Goal: Task Accomplishment & Management: Manage account settings

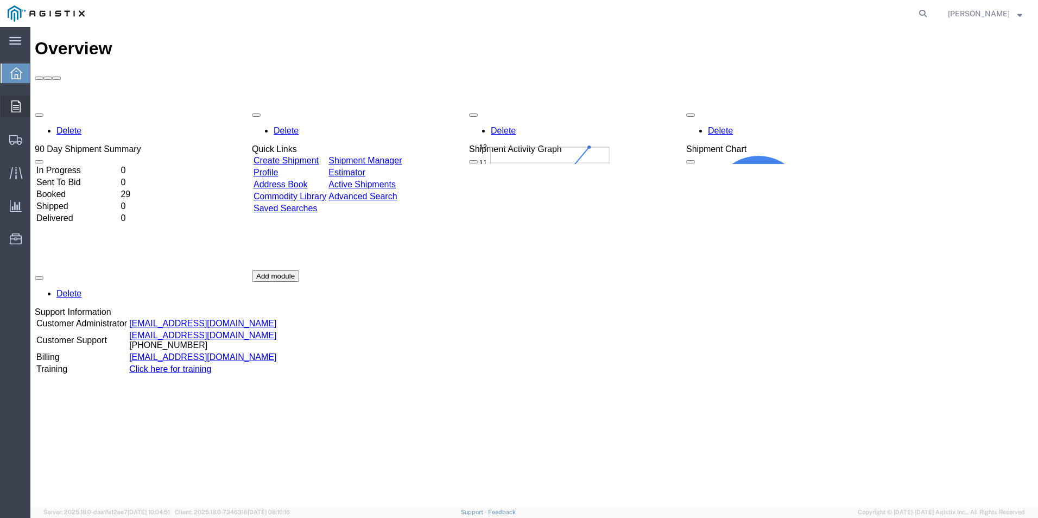
click at [0, 0] on span "Order Manager" at bounding box center [0, 0] width 0 height 0
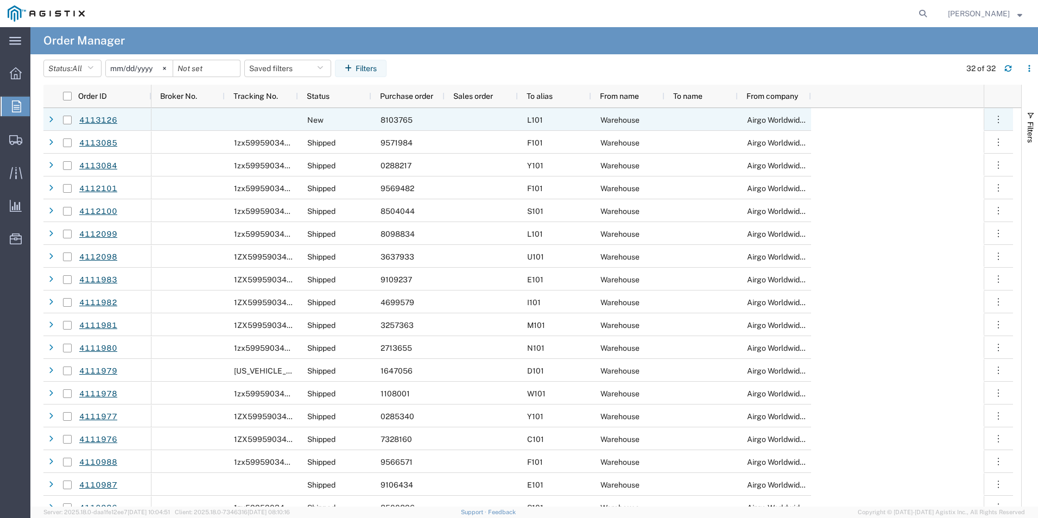
click at [417, 122] on div "8103765" at bounding box center [407, 119] width 73 height 23
click at [105, 120] on link "4113126" at bounding box center [98, 120] width 39 height 19
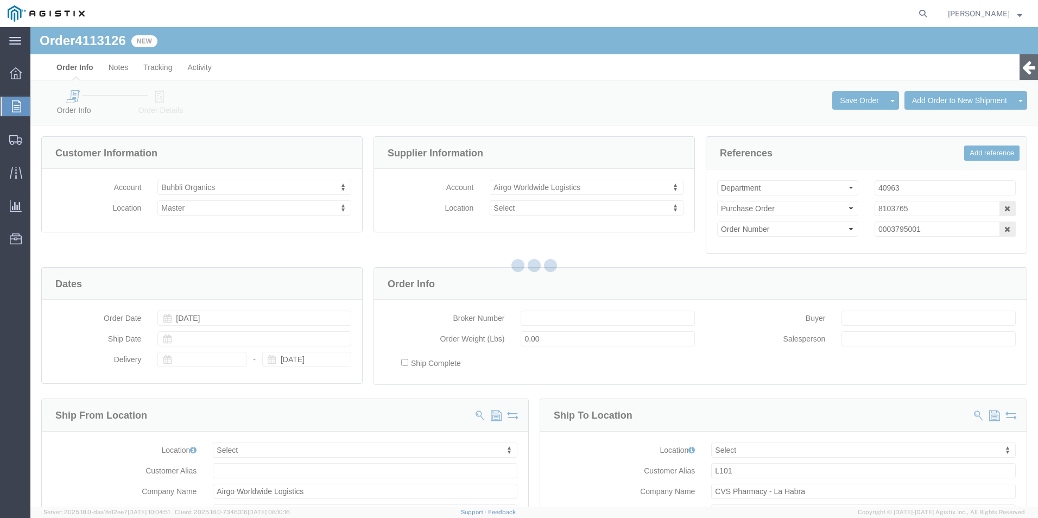
select select
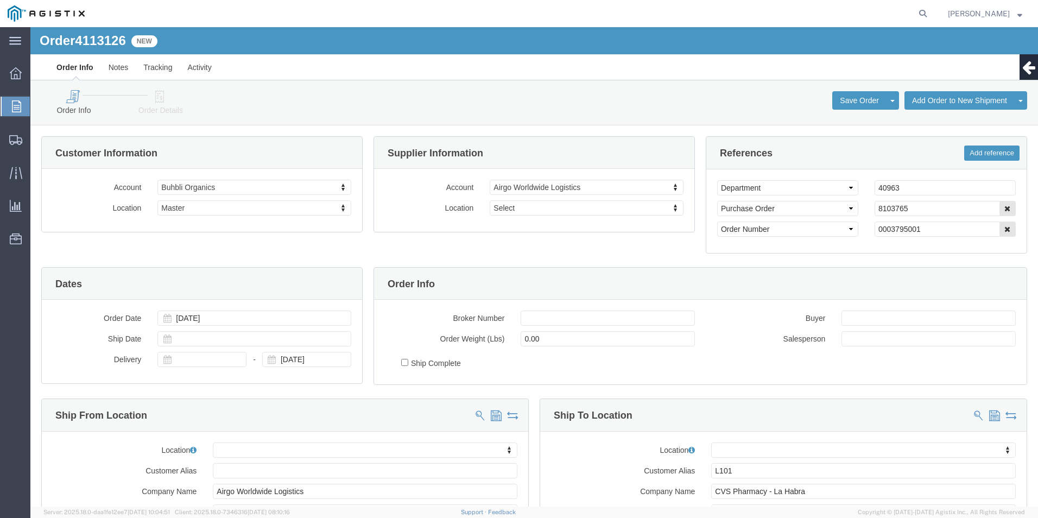
click link "Order Details"
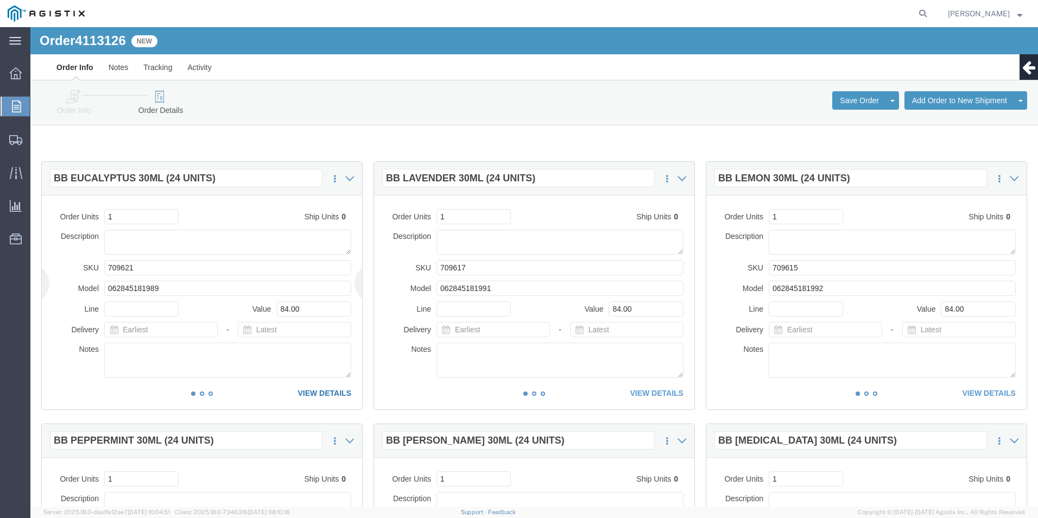
click link "VIEW DETAILS"
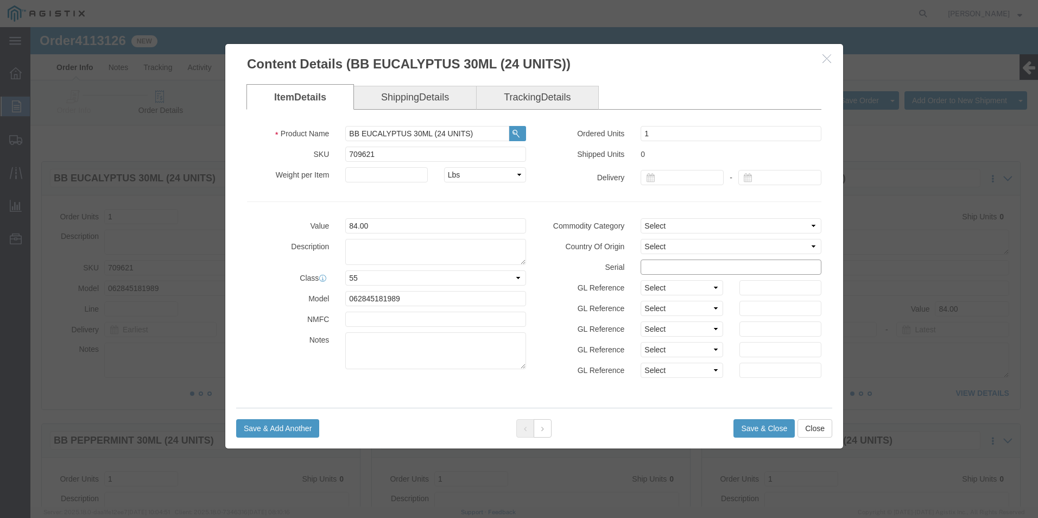
click input "text"
type input "81037651212121212121"
click button "Save & Close"
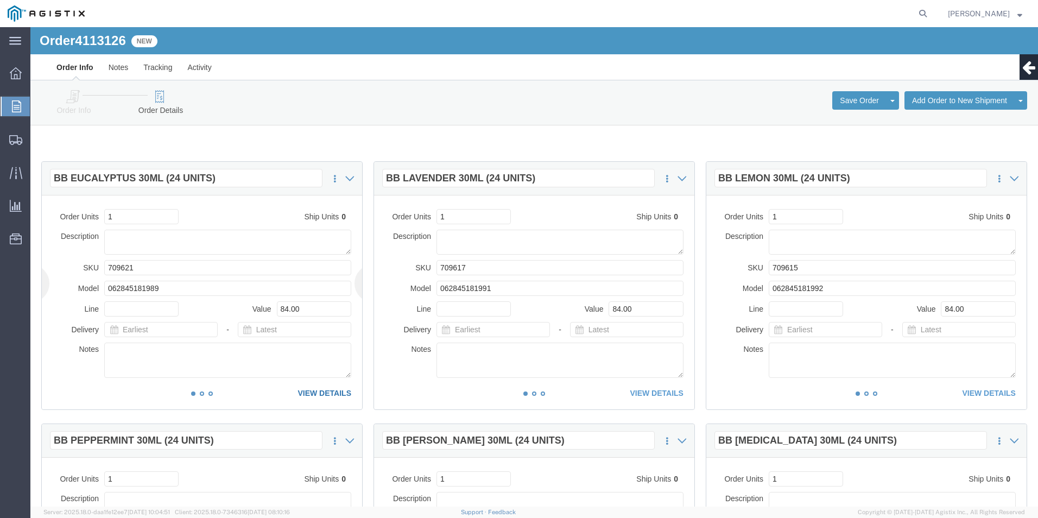
click link "VIEW DETAILS"
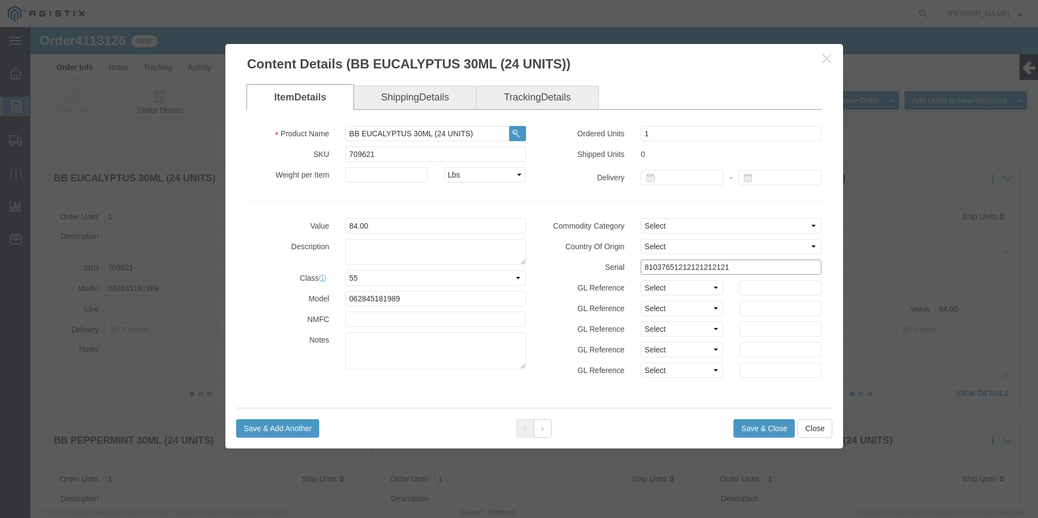
drag, startPoint x: 699, startPoint y: 238, endPoint x: 551, endPoint y: 236, distance: 148.2
click div "Serial 81037651212121212121"
click button "Save & Close"
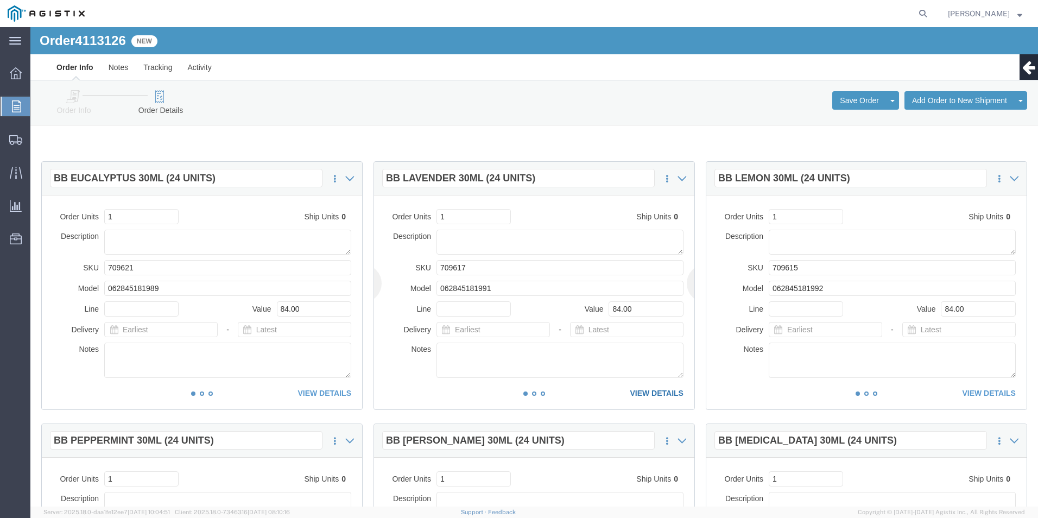
click link "VIEW DETAILS"
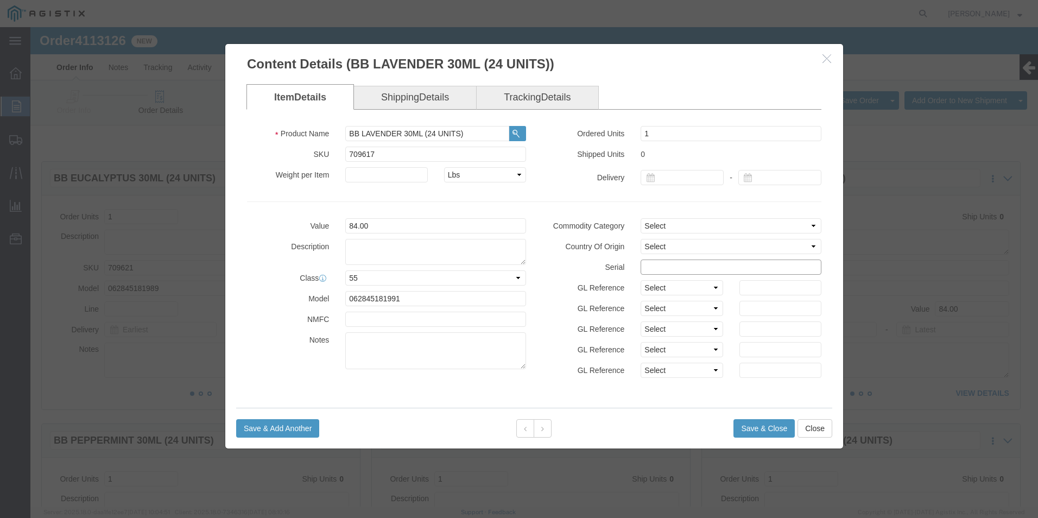
click input "text"
paste input "81037651212121212121"
type input "81037651212121212122"
click button "Save & Close"
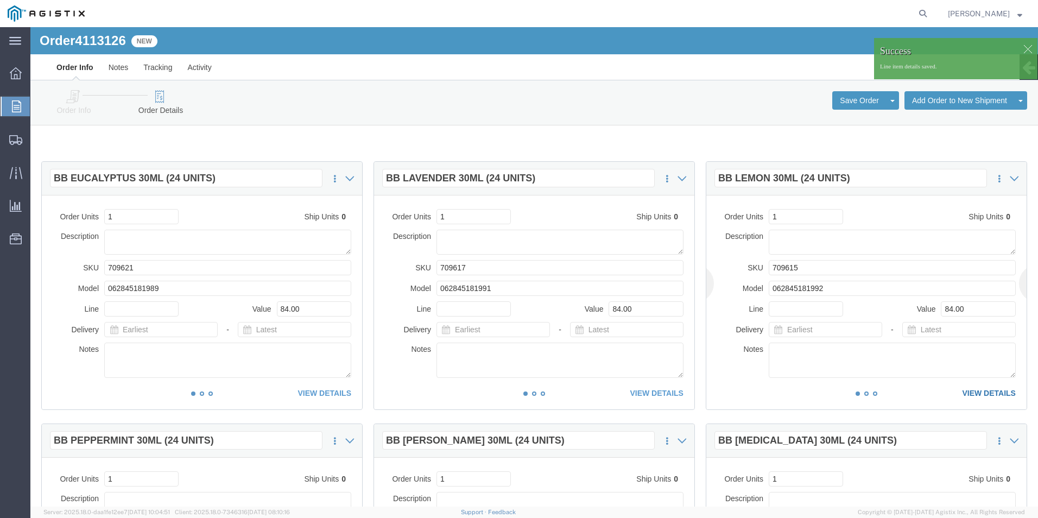
click link "VIEW DETAILS"
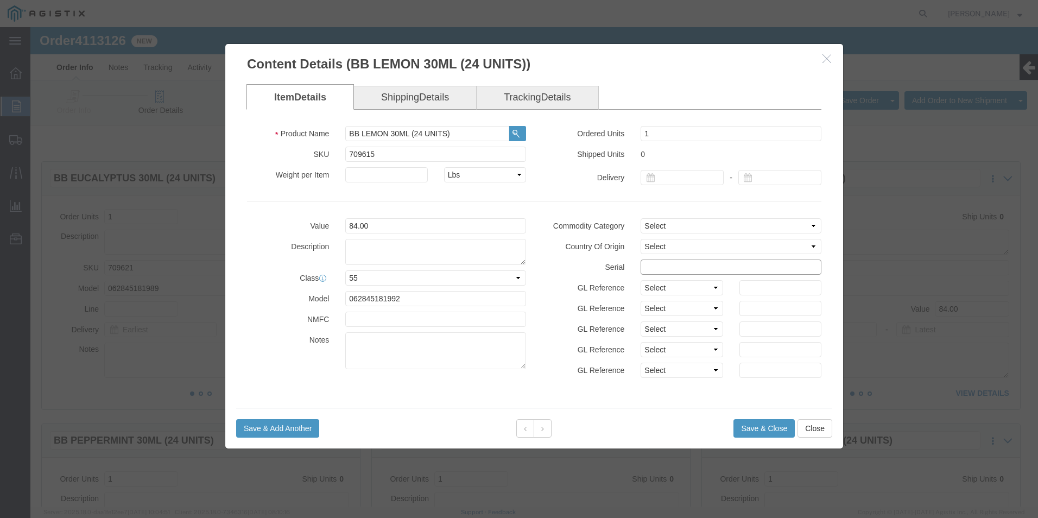
click input "text"
paste input "81037651212121212121"
type input "81037651212121212123"
click button "Save & Close"
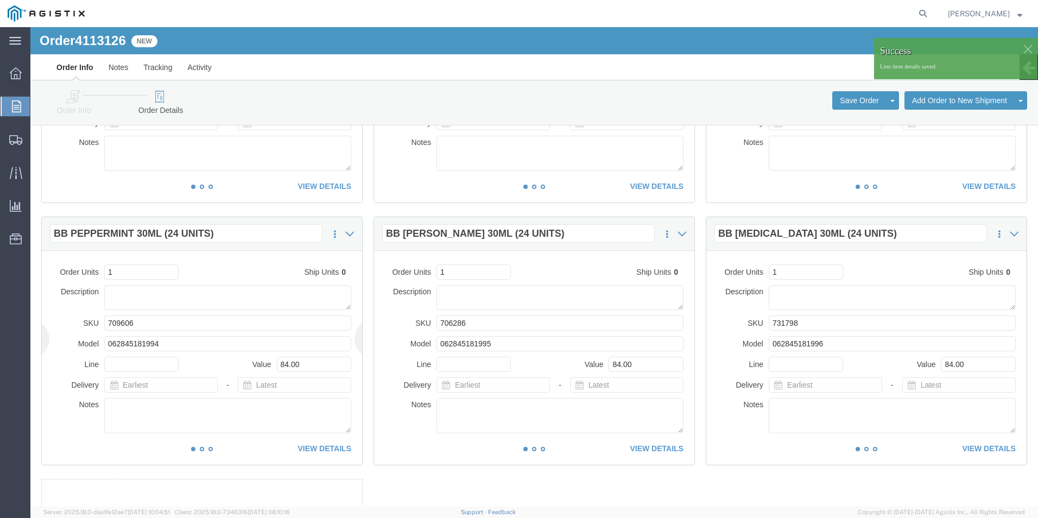
scroll to position [217, 0]
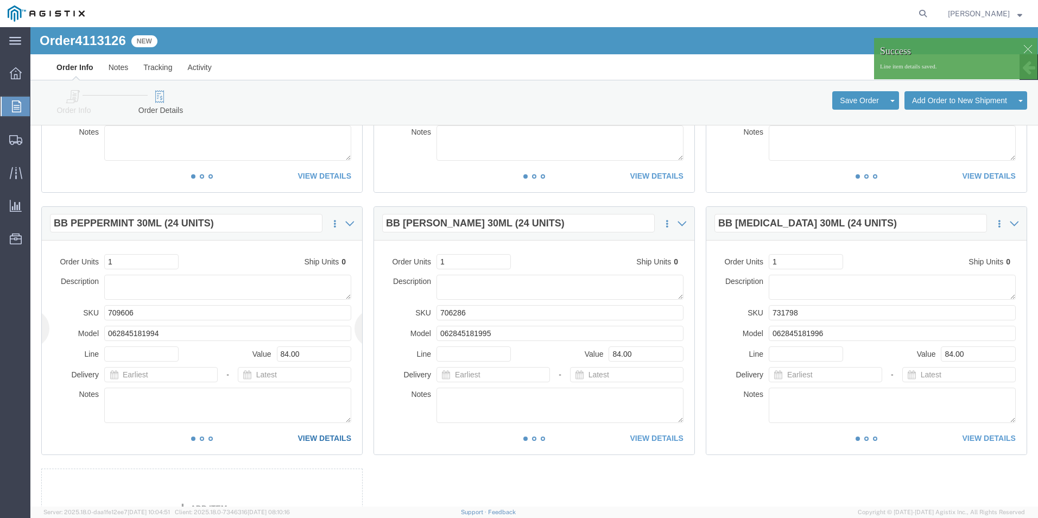
click link "VIEW DETAILS"
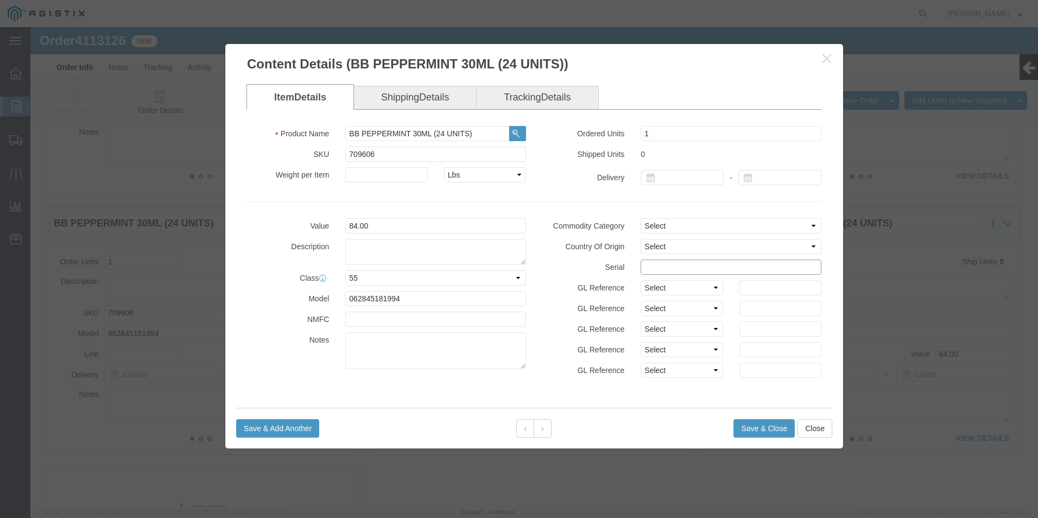
click input "text"
paste input "81037651212121212121"
type input "81037651212121212124"
click button "Save & Close"
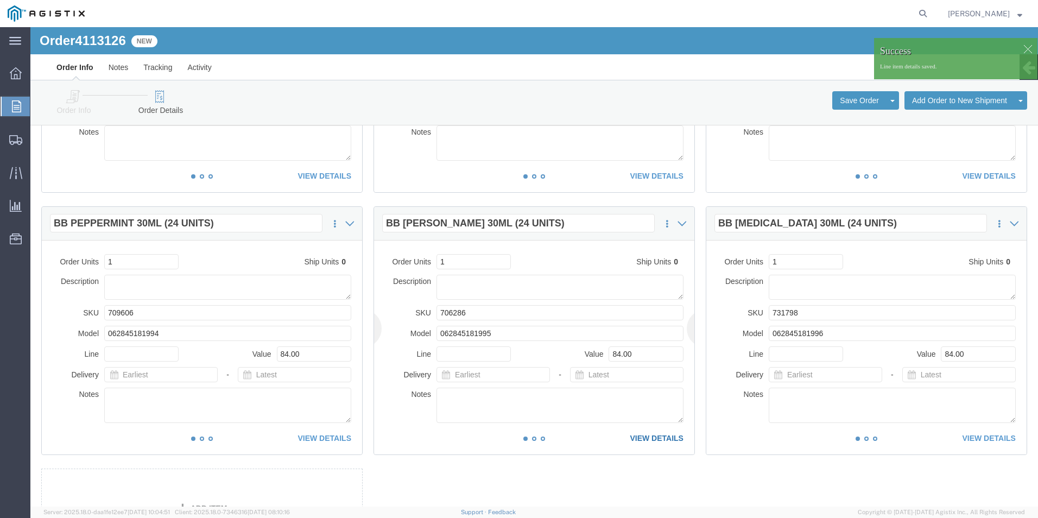
click link "VIEW DETAILS"
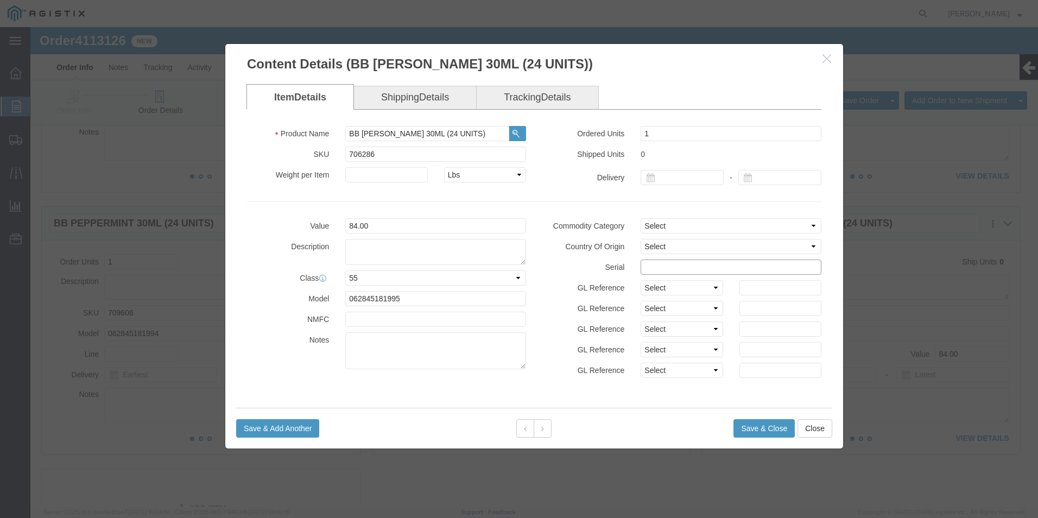
click input "text"
paste input "81037651212121212121"
type input "81037651212121212125"
click button "Save & Close"
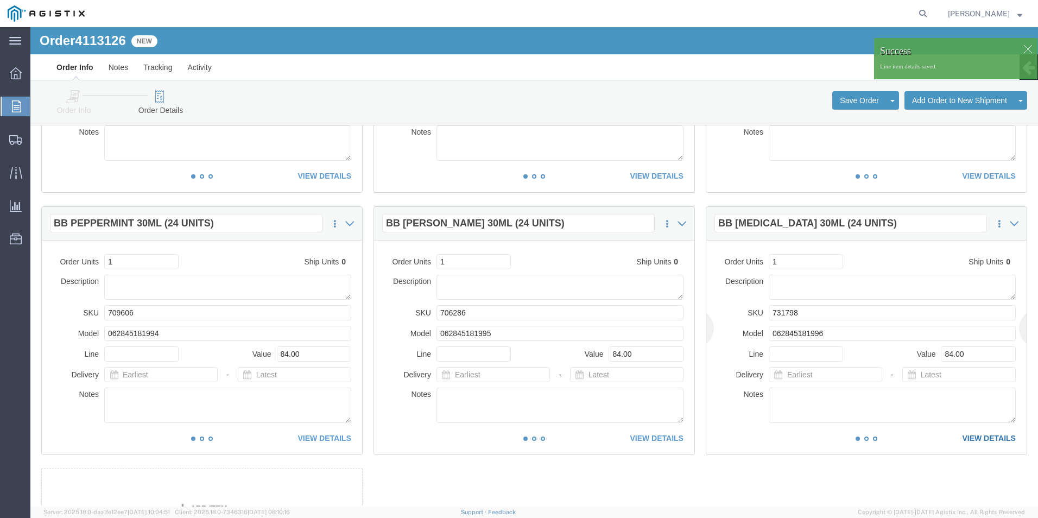
click link "VIEW DETAILS"
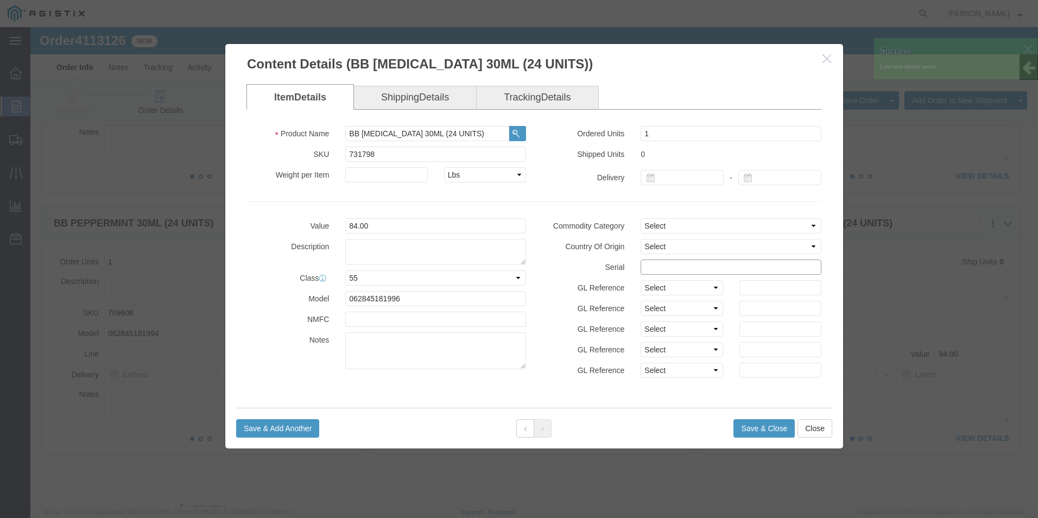
click input "text"
paste input "81037651212121212121"
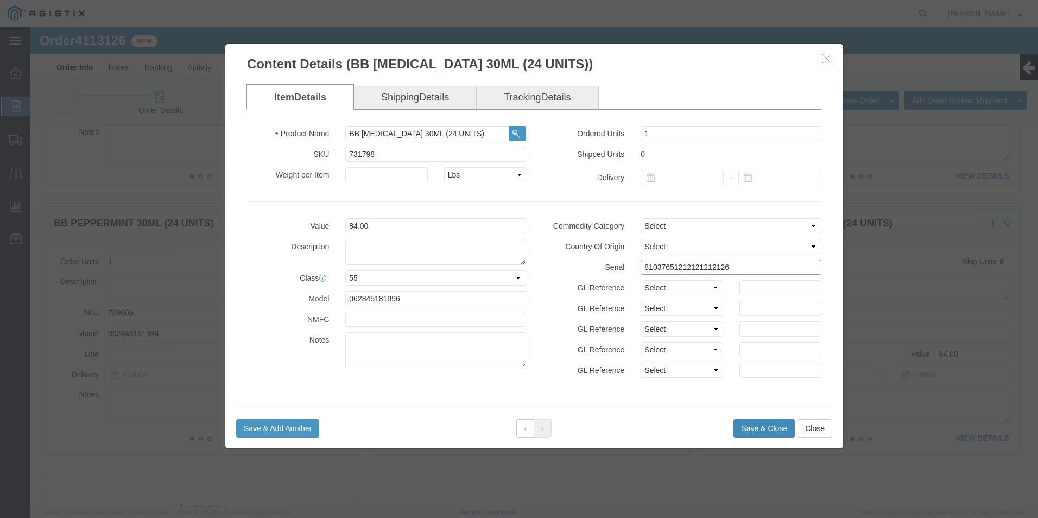
type input "81037651212121212126"
click button "Save & Close"
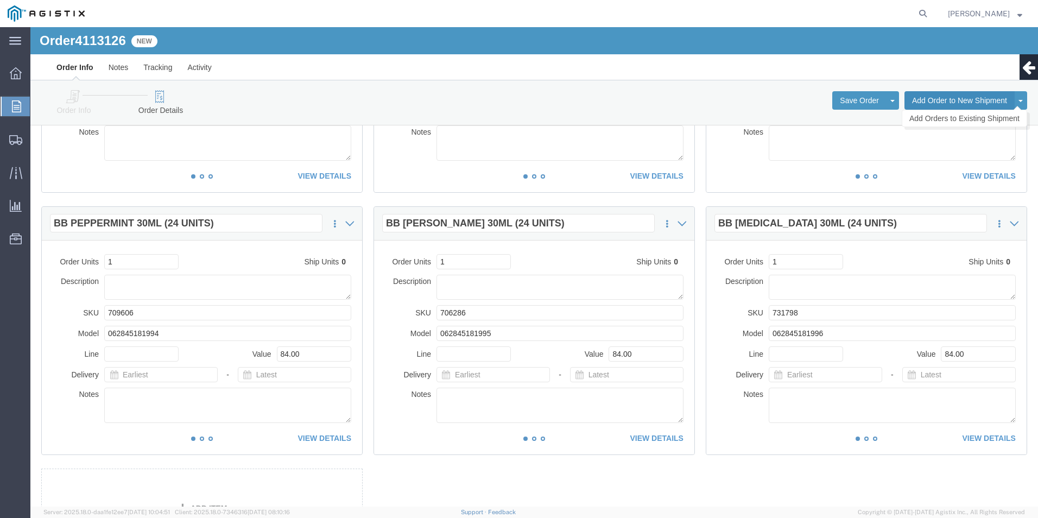
click button "Add Order to New Shipment"
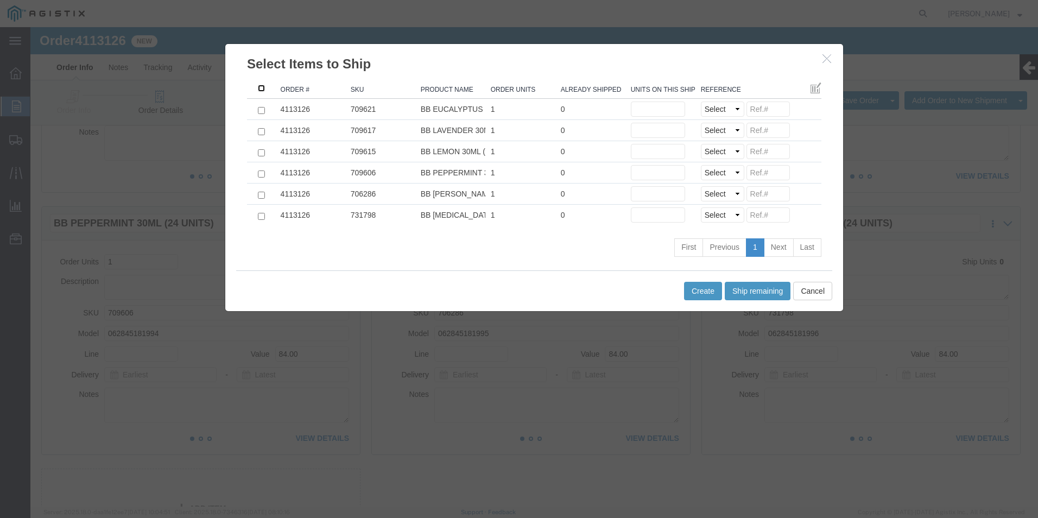
click input ": activate to sort column ascending"
checkbox input "true"
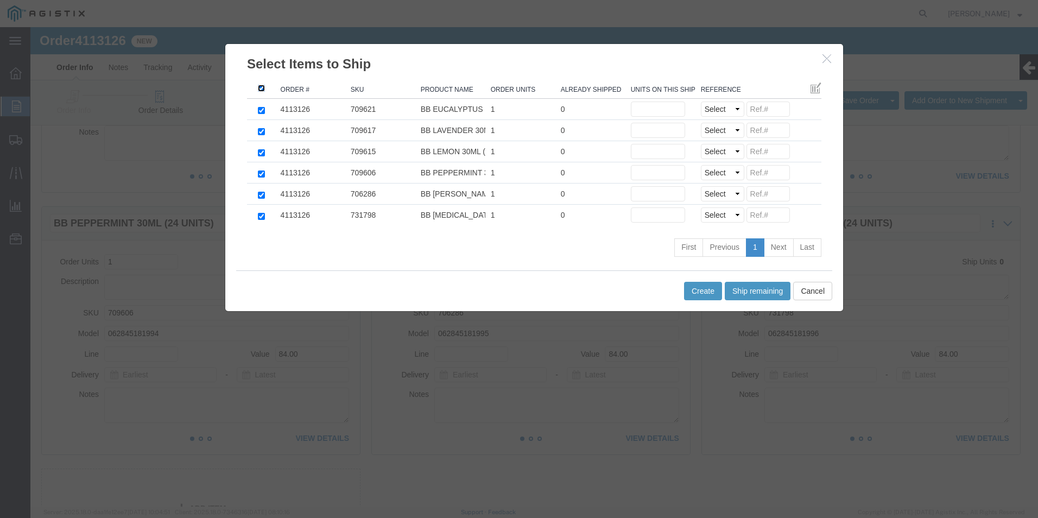
checkbox input "true"
click button "Ship remaining"
type input "1"
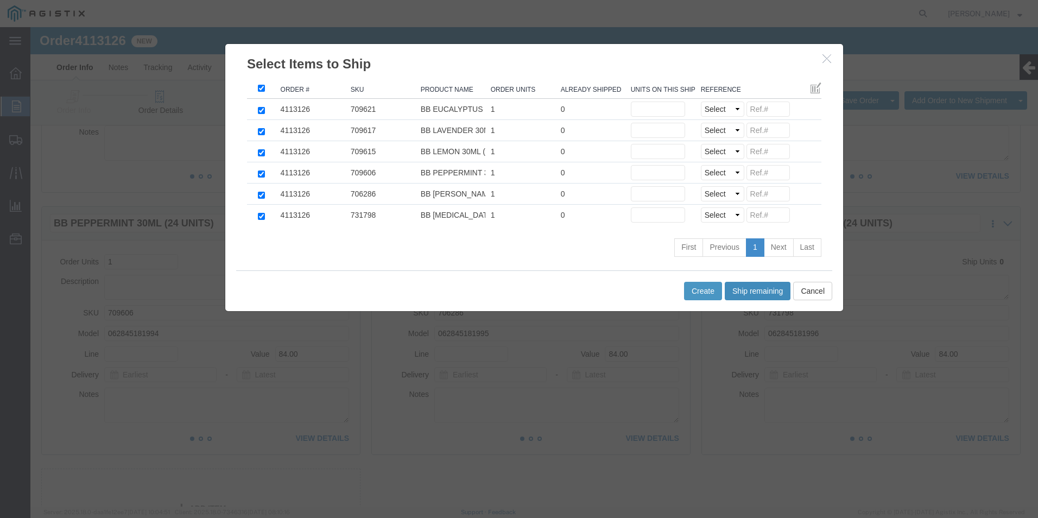
type input "1"
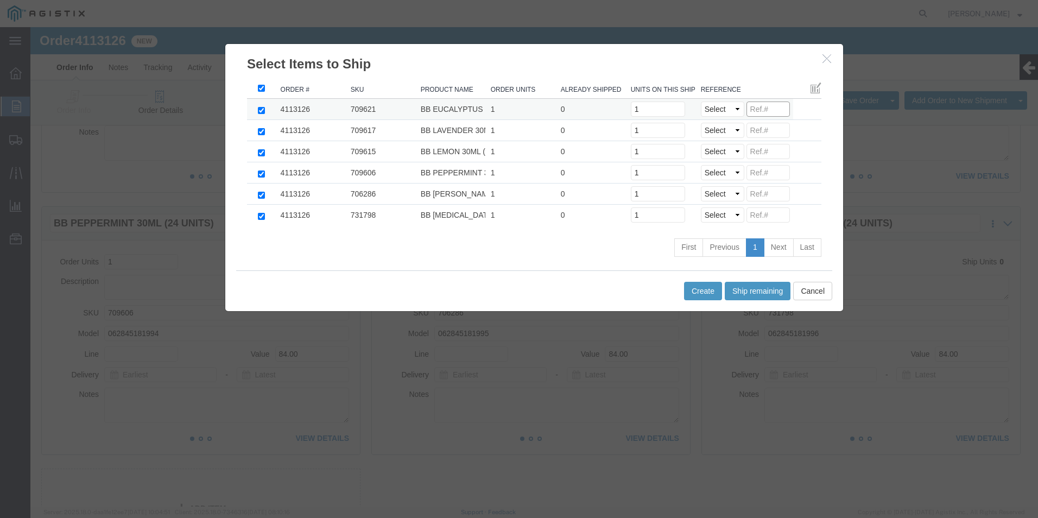
click input
click select "Select Purchase Order Delivery Number"
select select "PO"
click select "Select Purchase Order Delivery Number"
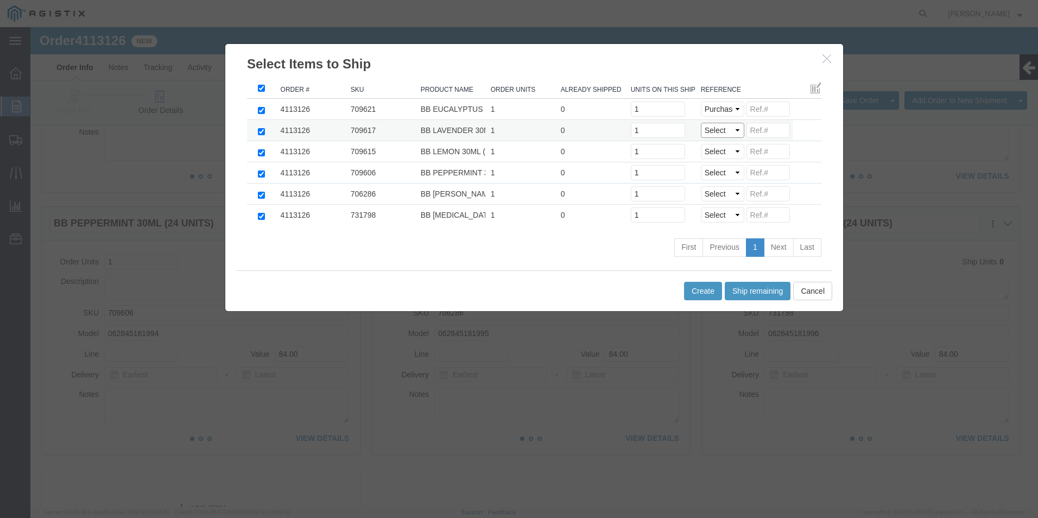
click select "Select Purchase Order Delivery Number"
select select "PO"
click select "Select Purchase Order Delivery Number"
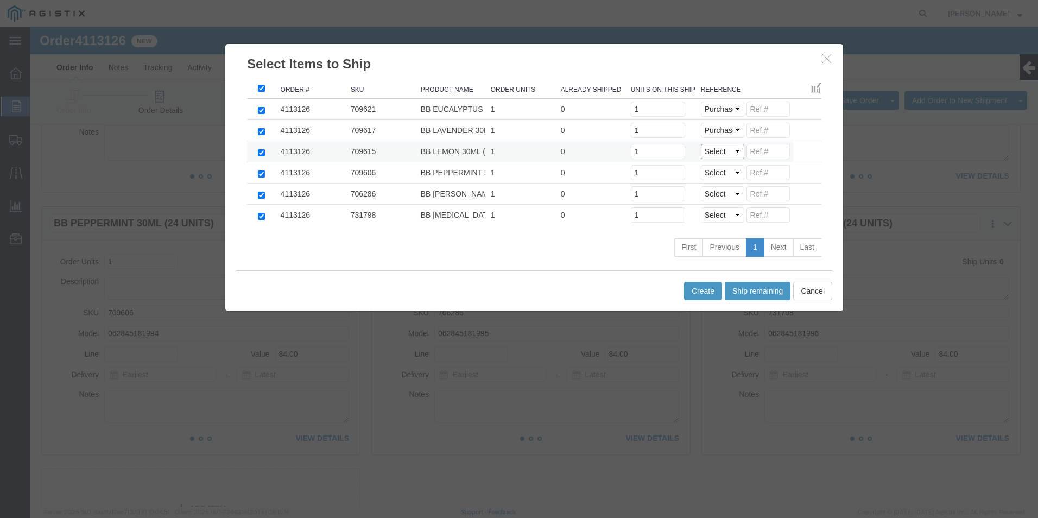
select select "PO"
click select "Select Purchase Order Delivery Number"
drag, startPoint x: 694, startPoint y: 149, endPoint x: 690, endPoint y: 154, distance: 6.6
click select "Select Purchase Order Delivery Number"
select select "PO"
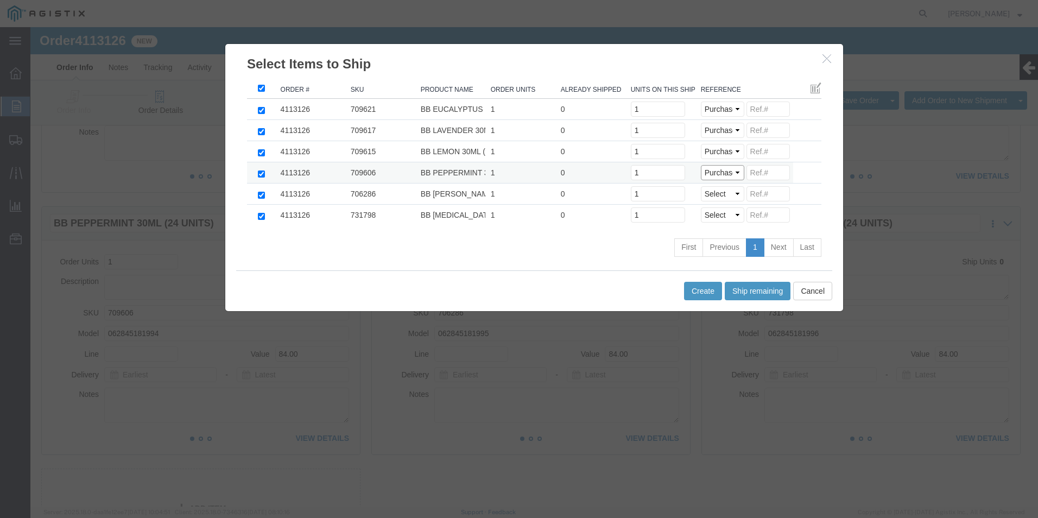
click select "Select Purchase Order Delivery Number"
select select "PO"
click select "Select Purchase Order Delivery Number"
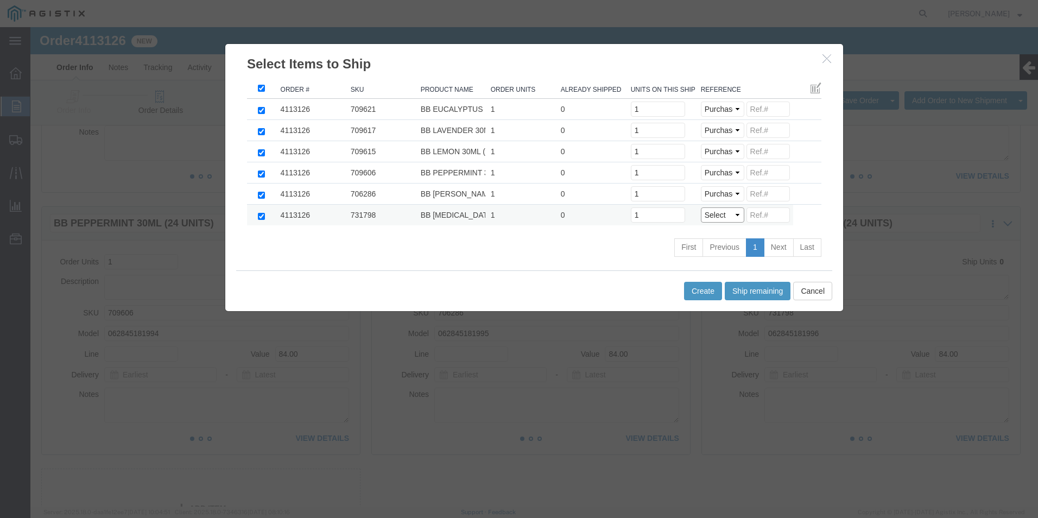
select select "PO"
click select "Select Purchase Order Delivery Number"
click input
drag, startPoint x: 753, startPoint y: 82, endPoint x: 704, endPoint y: 80, distance: 48.3
click div "Select Purchase Order Delivery Number 8103765"
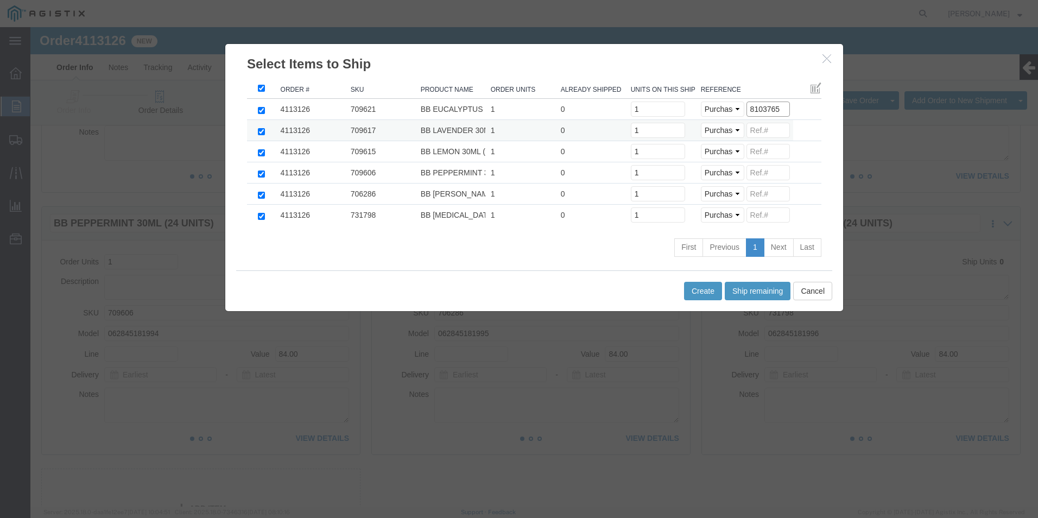
type input "8103765"
click input
paste input "8103765"
type input "8103765"
click input
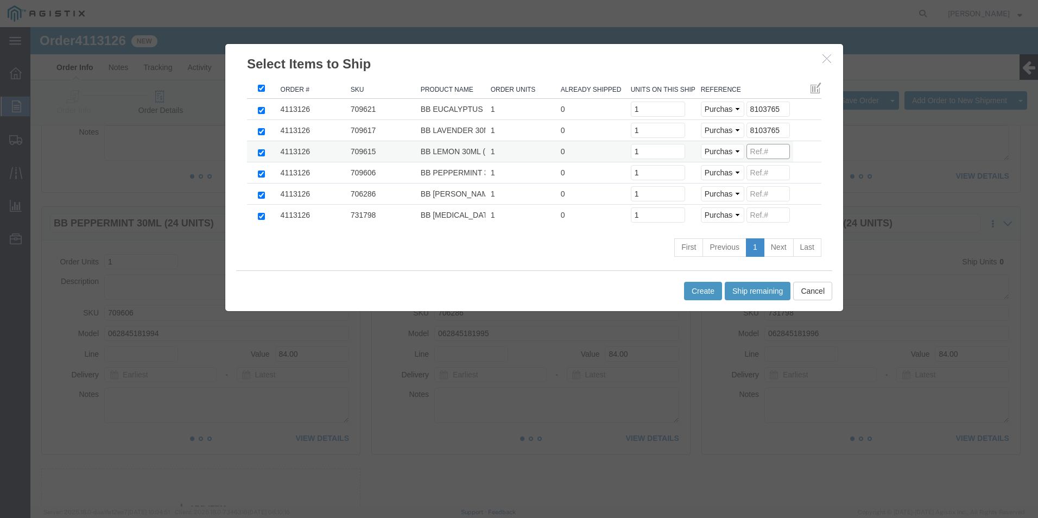
paste input "8103765"
type input "8103765"
click input
paste input "8103765"
type input "8103765"
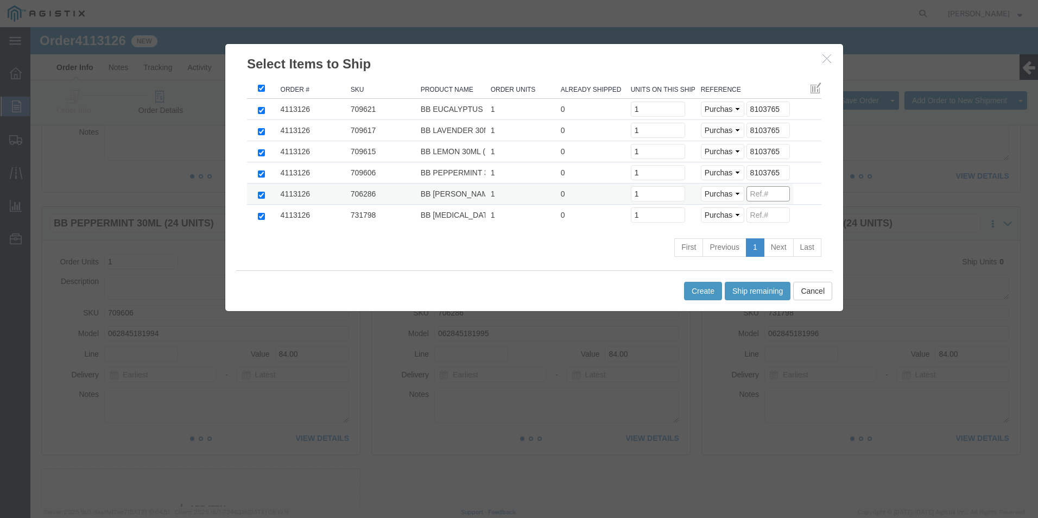
click input
paste input "8103765"
type input "8103765"
click input
paste input "8103765"
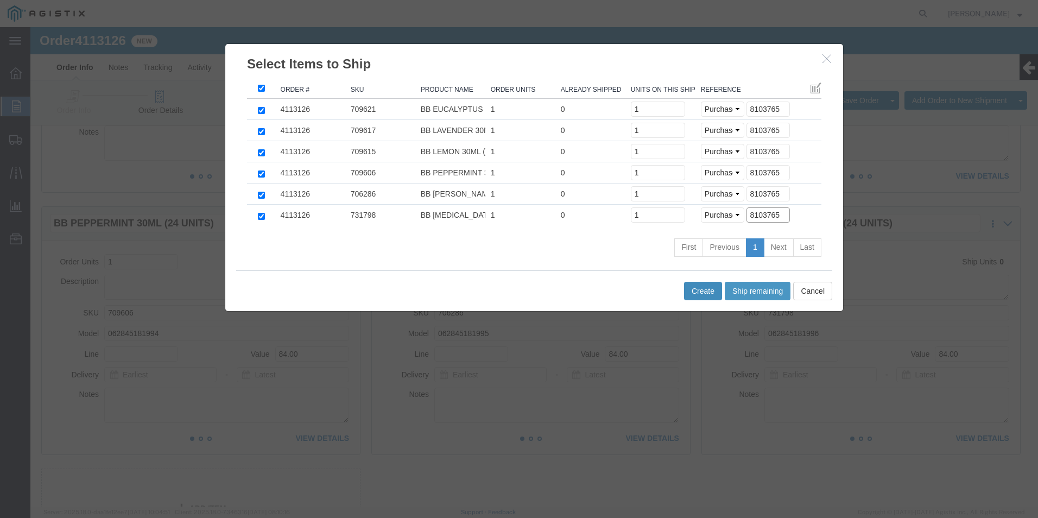
type input "8103765"
click button "Create"
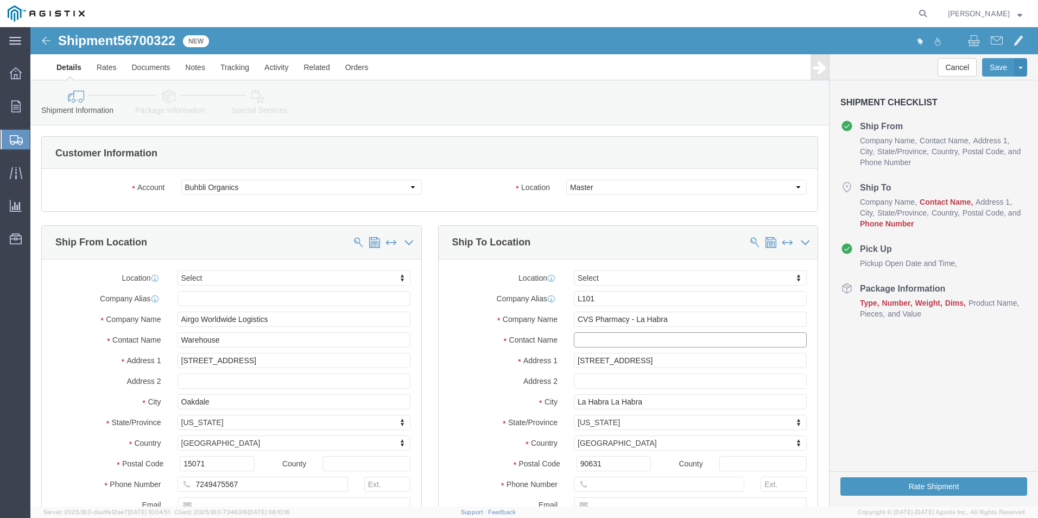
click input "text"
type input "recvg"
click input "text"
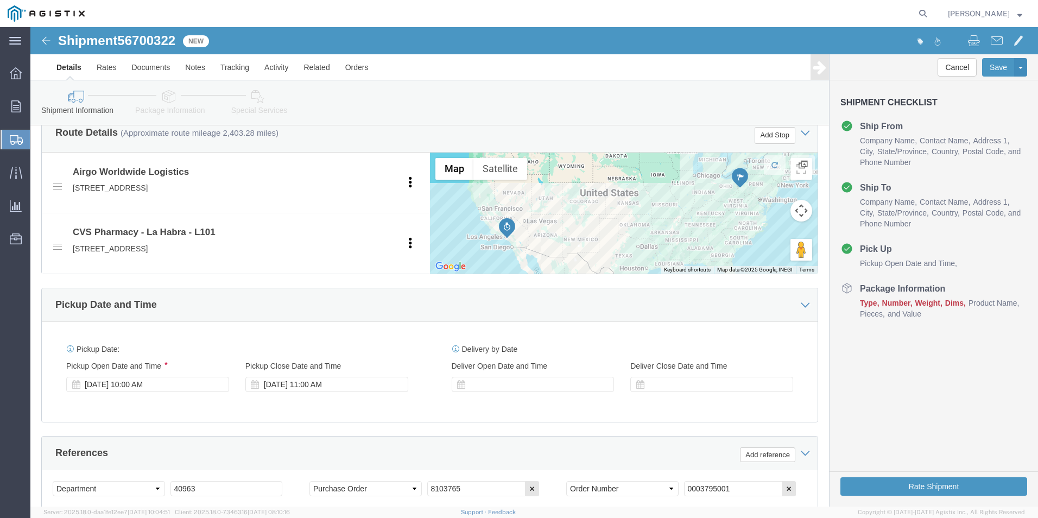
scroll to position [434, 0]
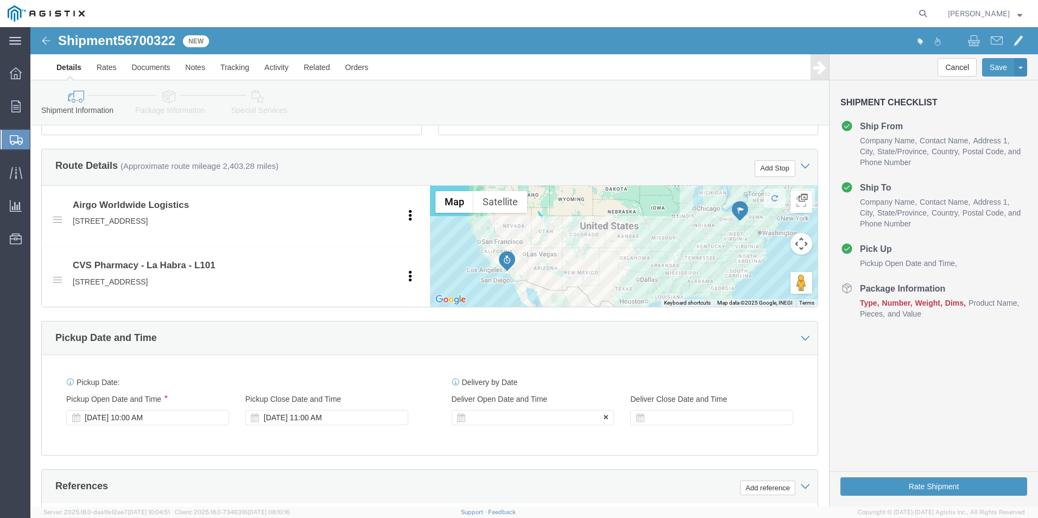
type input "[PHONE_NUMBER]"
click div
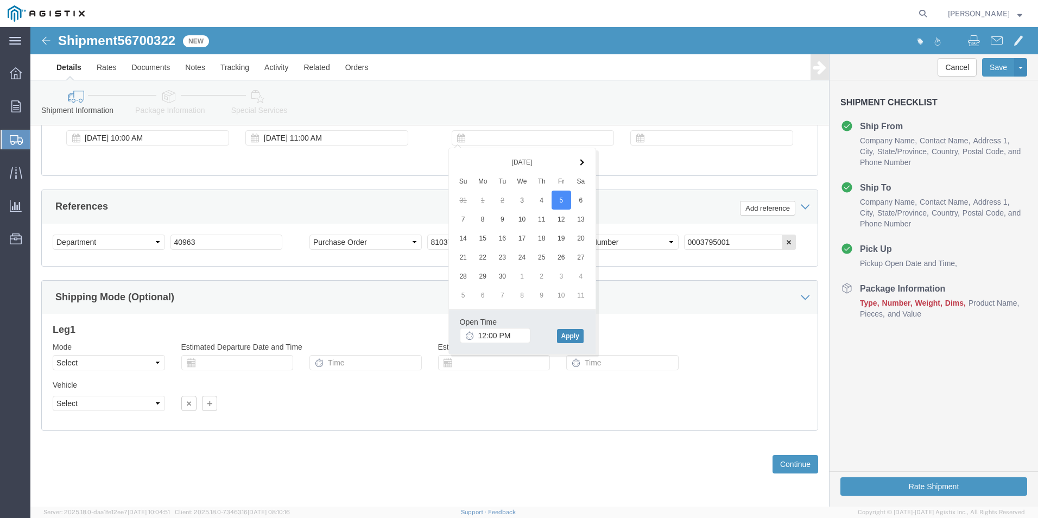
click button "Apply"
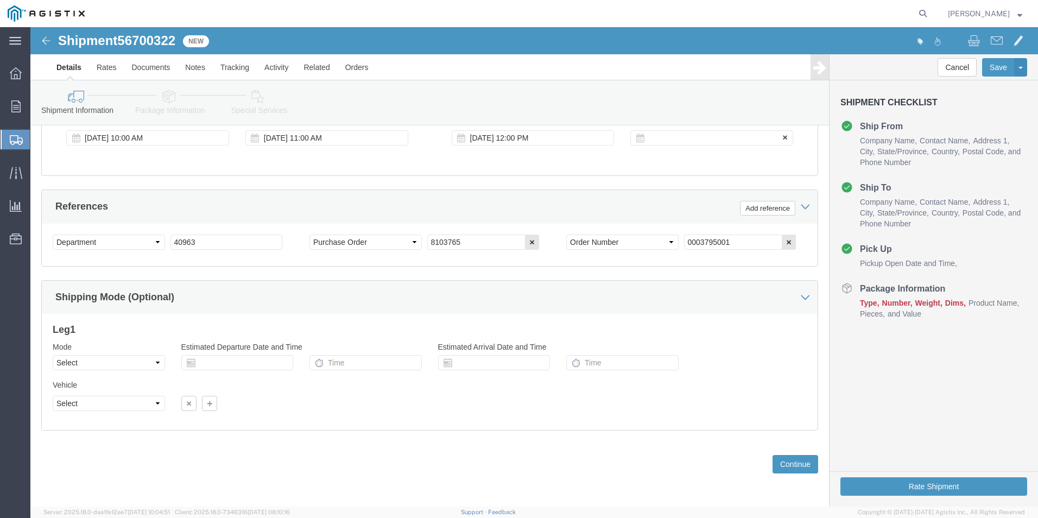
click div
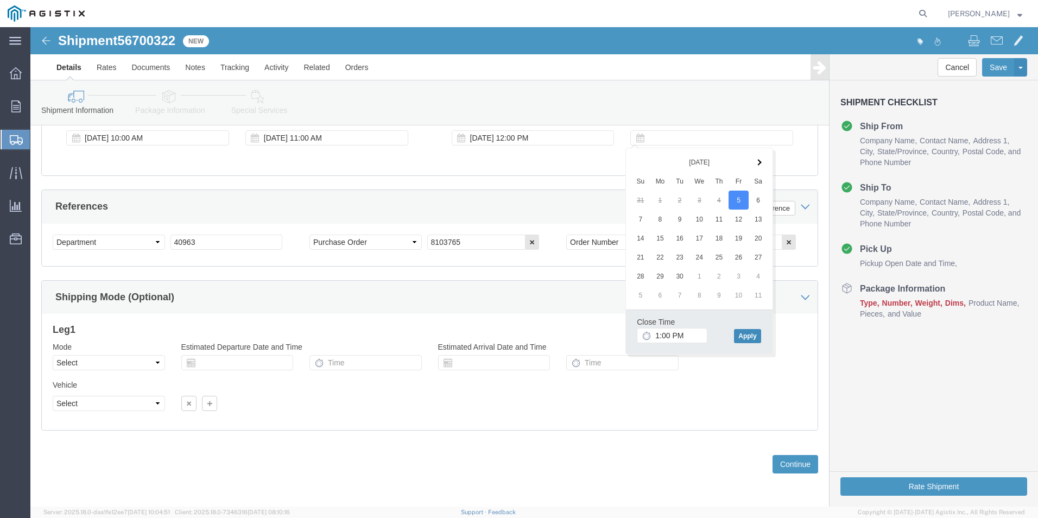
click button "Apply"
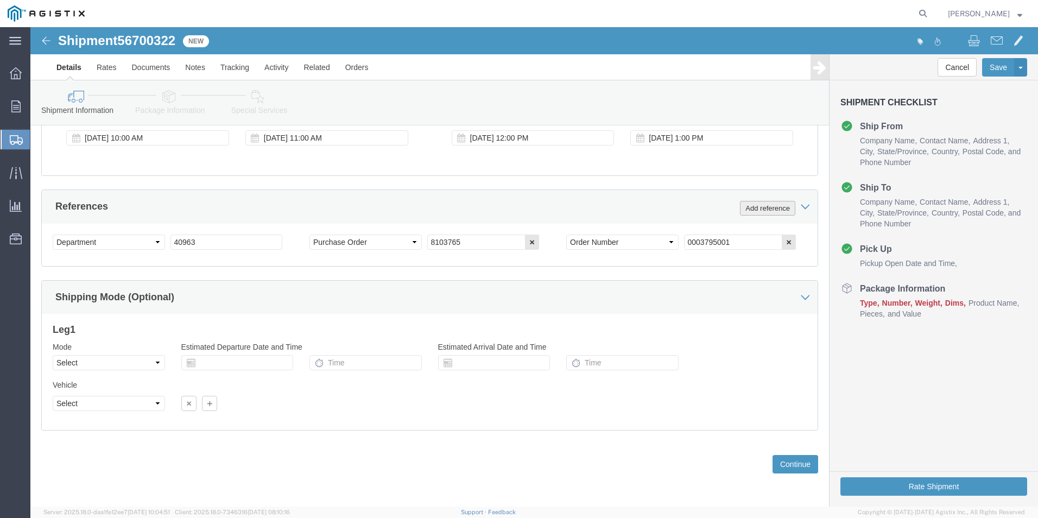
click button "Add reference"
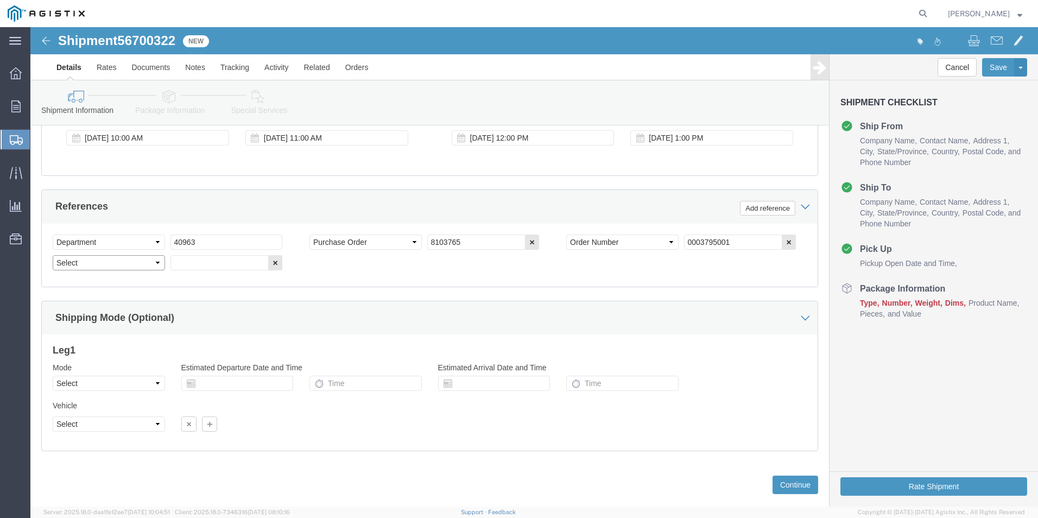
click select "Select Account Type Activity ID Airline Appointment Number ASN Batch Request # …"
select select "BOL"
click select "Select Account Type Activity ID Airline Appointment Number ASN Batch Request # …"
click input "text"
type input "1"
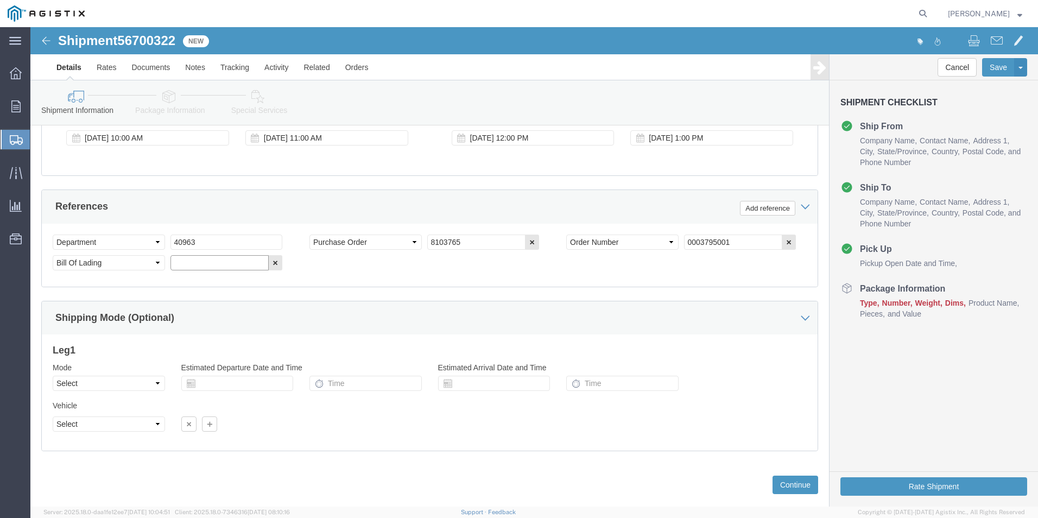
paste input "8103765"
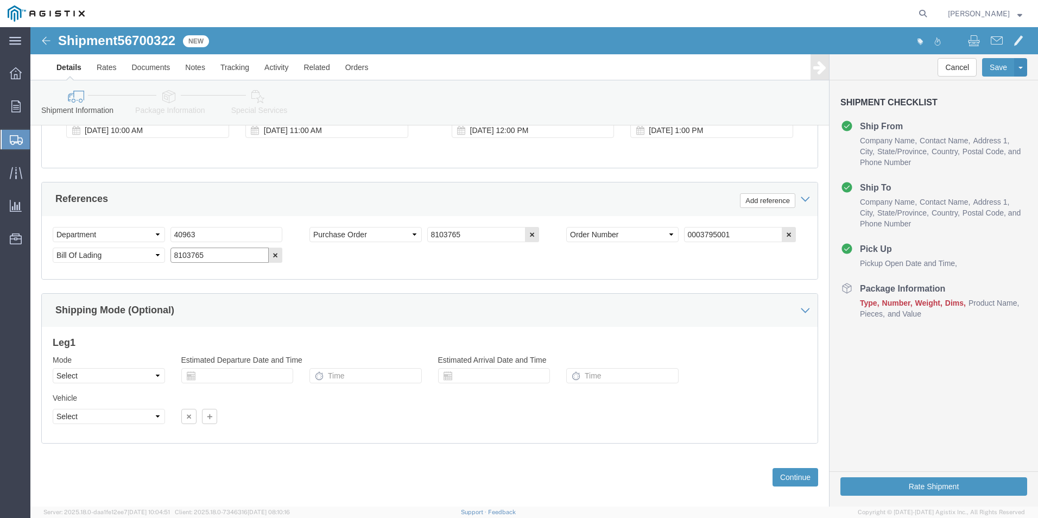
scroll to position [734, 0]
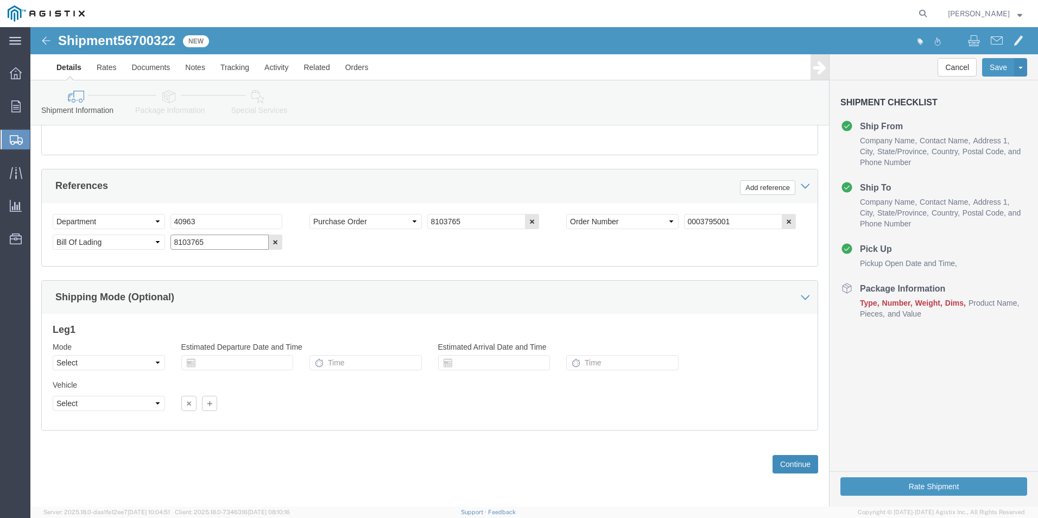
type input "8103765"
click button "Continue"
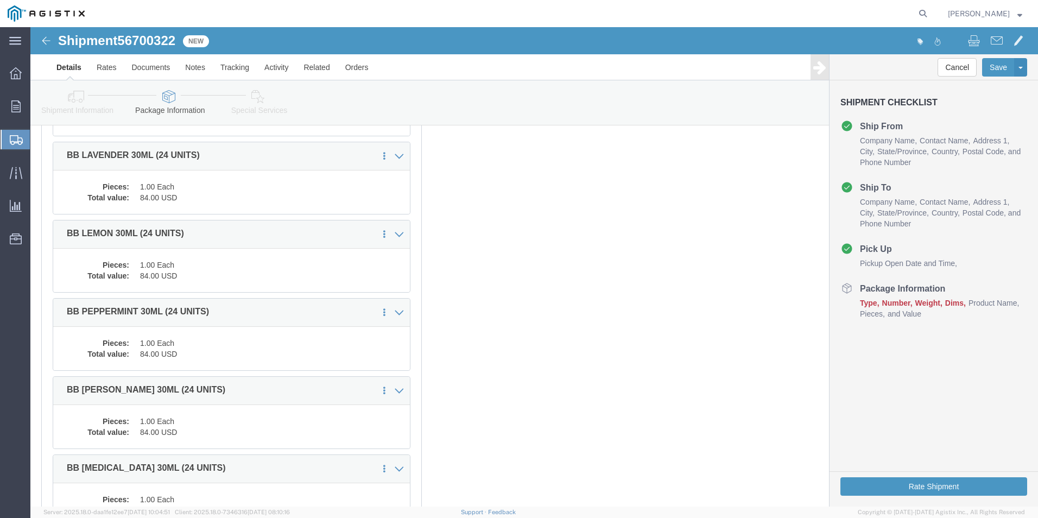
scroll to position [0, 0]
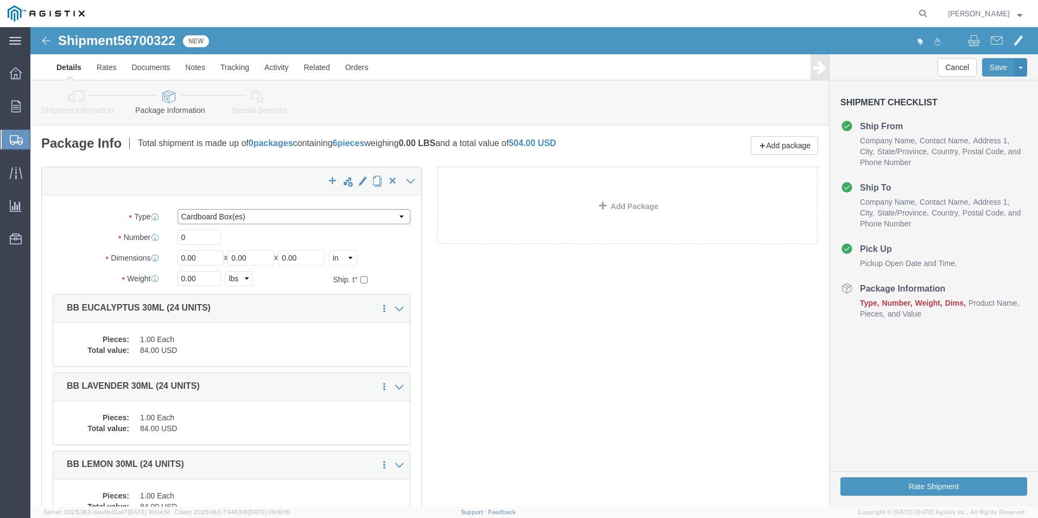
click select "Select Bale(s) Basket(s) Bolt(s) Bottle(s) Buckets Bulk Bundle(s) Can(s) Cardbo…"
drag, startPoint x: 162, startPoint y: 211, endPoint x: 120, endPoint y: 213, distance: 41.8
click div "Number 0"
type input "5"
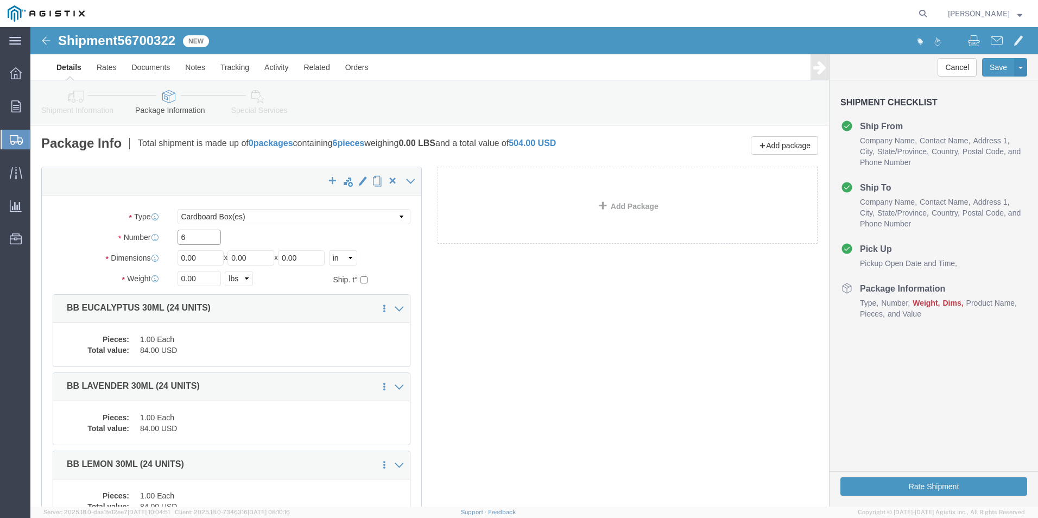
type input "6"
click input "0.00"
type input "010.00"
type input "10"
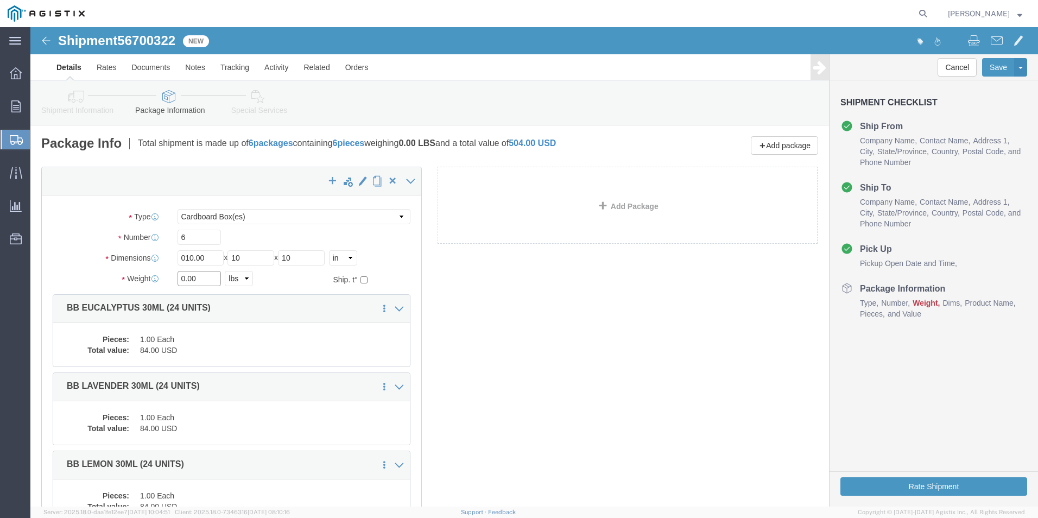
click input "0.00"
type input "30"
click button "Rate Shipment"
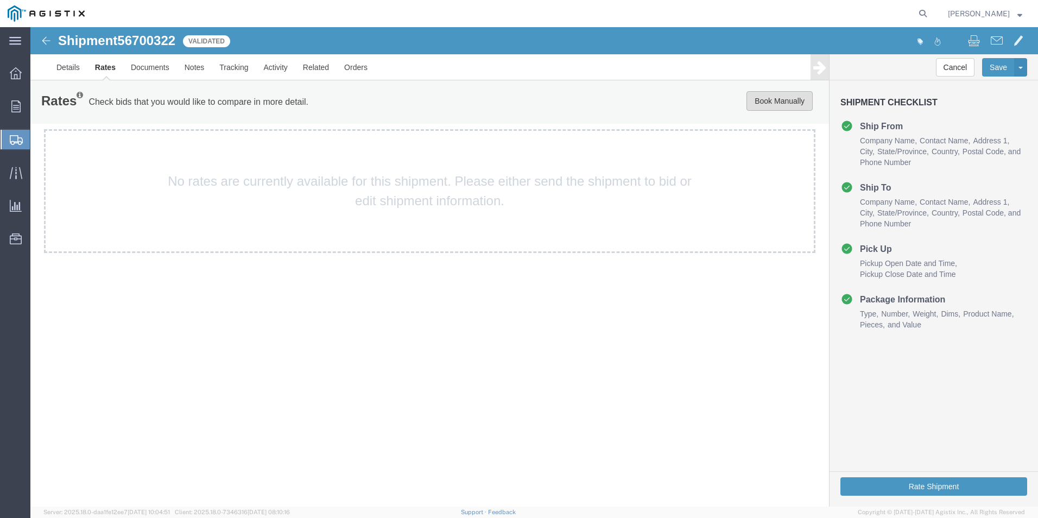
click at [799, 101] on button "Book Manually" at bounding box center [779, 101] width 66 height 20
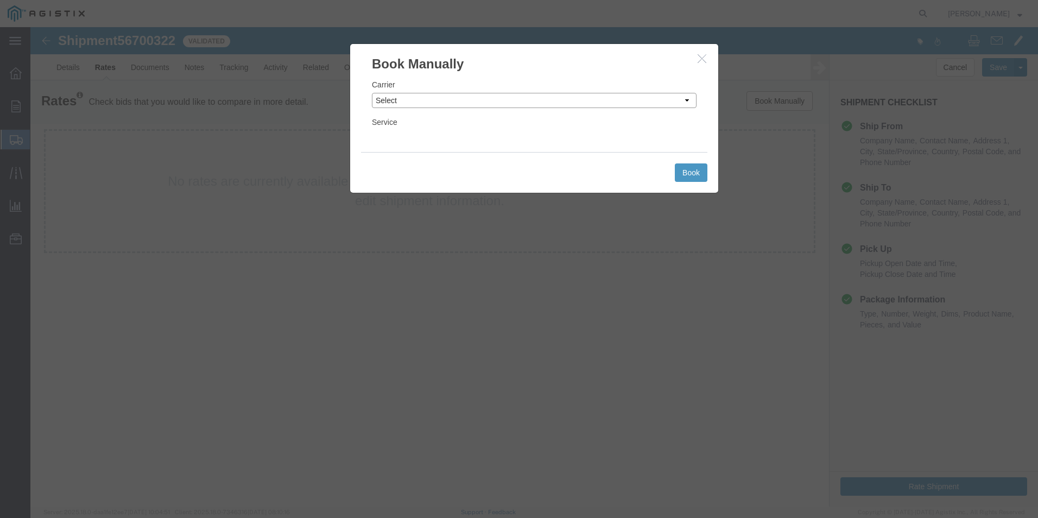
click at [458, 101] on select "Select Add New Carrier (and default service) ACI Guide APC Airport Google Milea…" at bounding box center [534, 100] width 325 height 15
select select "12"
click at [372, 93] on select "Select Add New Carrier (and default service) ACI Guide APC Airport Google Milea…" at bounding box center [534, 100] width 325 height 15
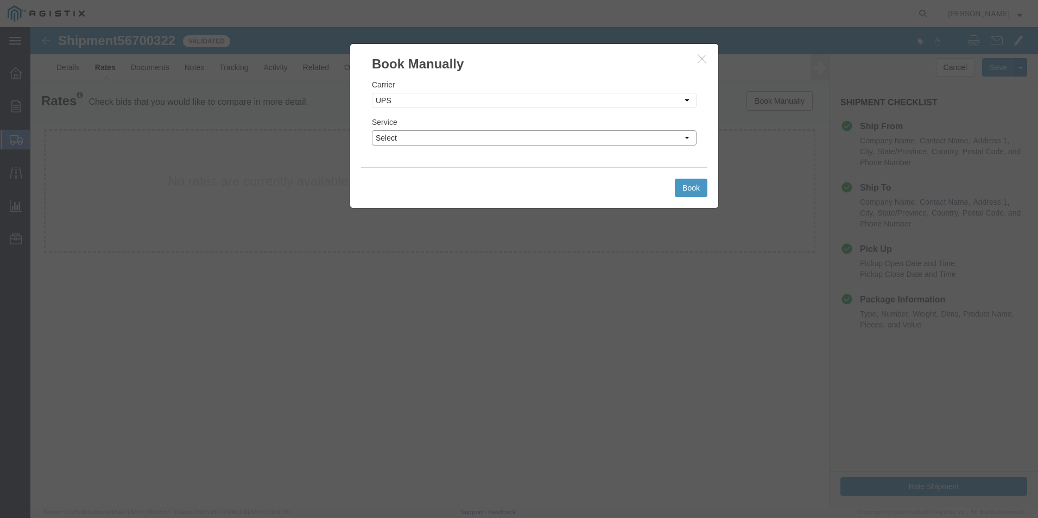
click at [411, 141] on select "Select 2nd Day Air 2nd Day Air A.M. 3 Day Select BOUND PRINTED MATTER, UPS DELI…" at bounding box center [534, 137] width 325 height 15
select select "42"
click at [372, 130] on select "Select 2nd Day Air 2nd Day Air A.M. 3 Day Select BOUND PRINTED MATTER, UPS DELI…" at bounding box center [534, 137] width 325 height 15
click at [693, 190] on button "Book" at bounding box center [691, 188] width 33 height 18
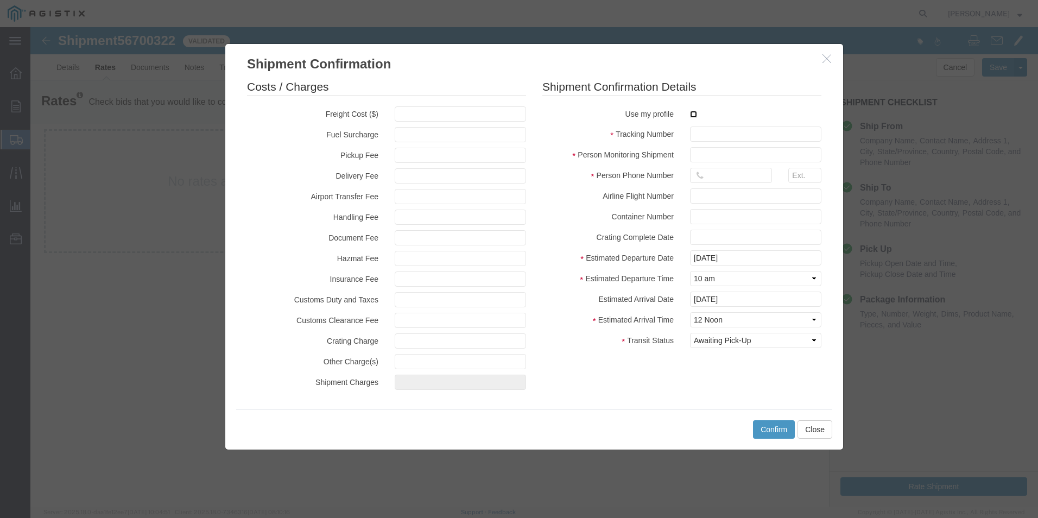
click at [695, 112] on input "checkbox" at bounding box center [693, 114] width 7 height 7
checkbox input "true"
type input "[PERSON_NAME]"
type input "[PHONE_NUMBER]"
click at [702, 131] on input "text" at bounding box center [755, 133] width 131 height 15
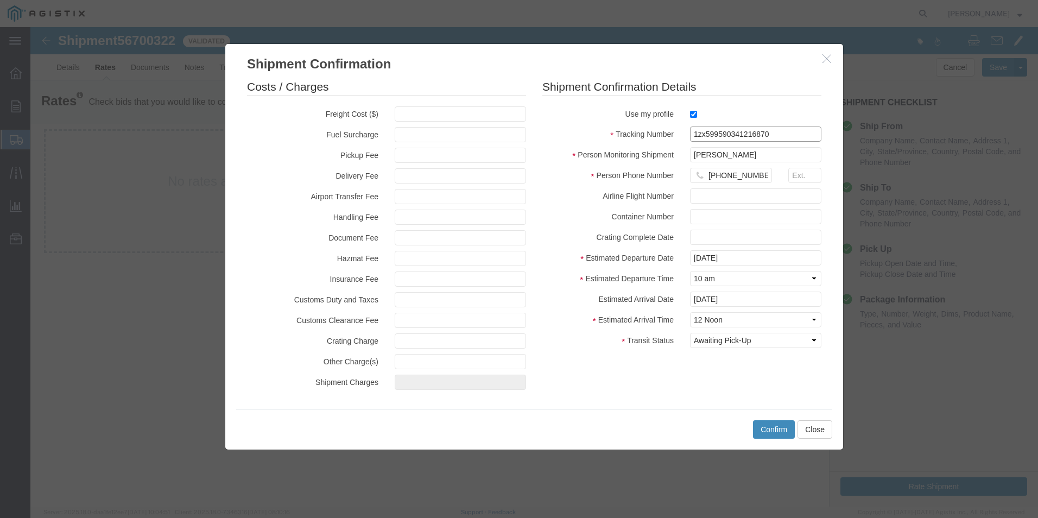
type input "1zx599590341216870"
click at [764, 424] on button "Confirm" at bounding box center [774, 429] width 42 height 18
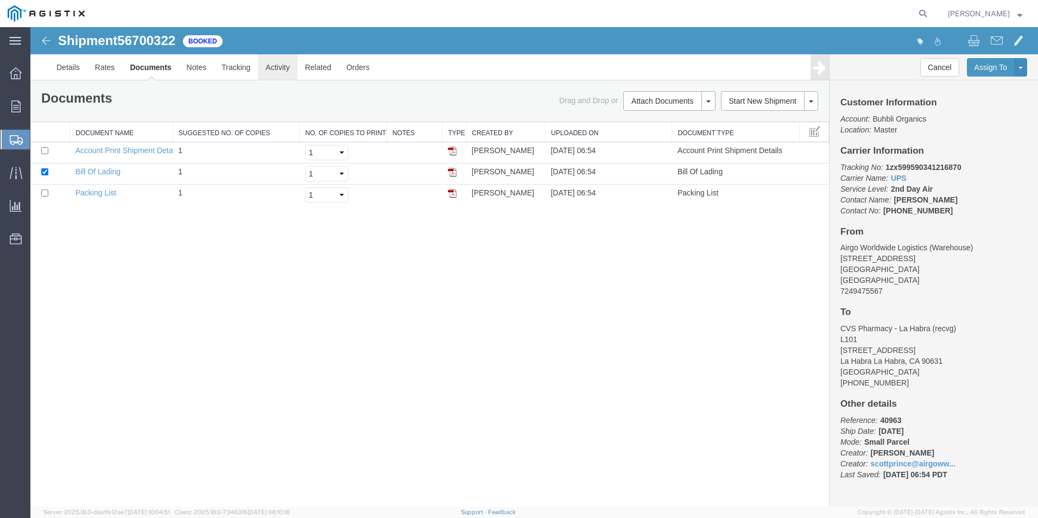
click at [270, 66] on link "Activity" at bounding box center [277, 67] width 39 height 26
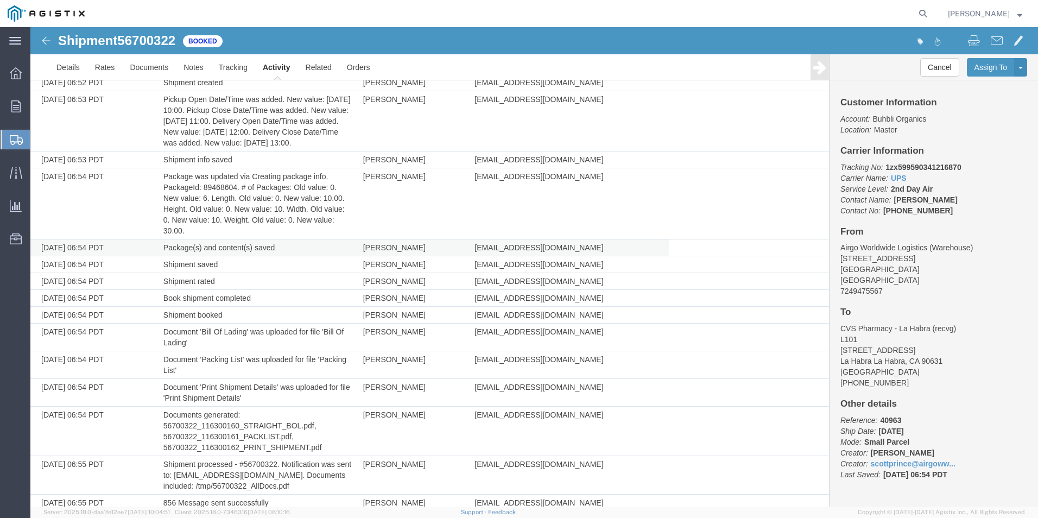
scroll to position [177, 0]
